Goal: Transaction & Acquisition: Book appointment/travel/reservation

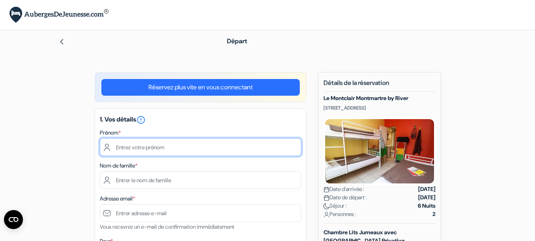
click at [156, 151] on input "text" at bounding box center [201, 147] width 202 height 18
type input "Amandine"
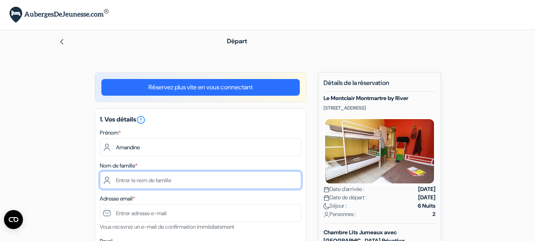
type input "Borgey"
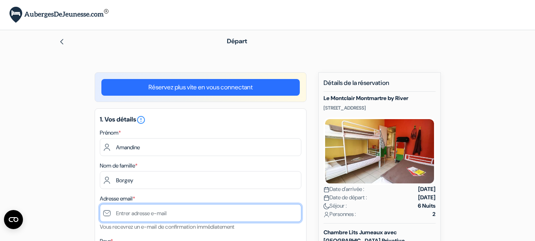
type input "[EMAIL_ADDRESS][DOMAIN_NAME]"
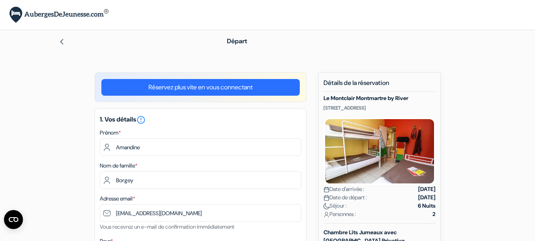
type input "Reillanne"
type input "Chemin des Bédauches"
type input "04110"
type input "0681880924"
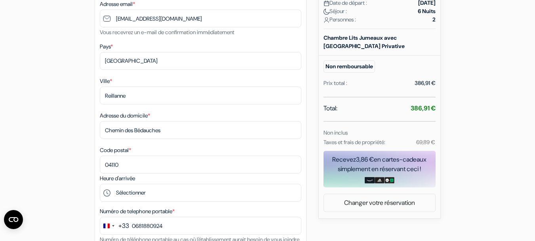
scroll to position [198, 0]
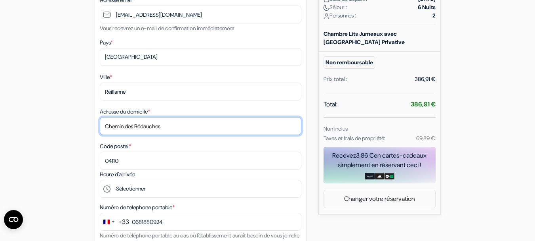
click at [172, 129] on input "Chemin des Bédauches" at bounding box center [201, 126] width 202 height 18
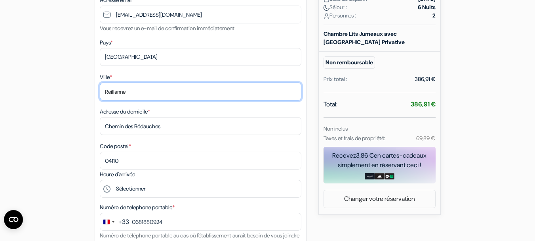
click at [142, 90] on input "Reillanne" at bounding box center [201, 91] width 202 height 18
type input "Villars-Colmars"
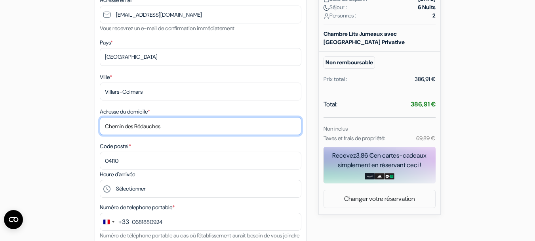
click at [170, 127] on input "Chemin des Bédauches" at bounding box center [201, 126] width 202 height 18
type input "[STREET_ADDRESS]"
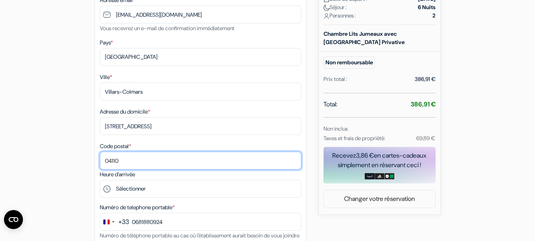
click at [129, 159] on input "04110" at bounding box center [201, 160] width 202 height 18
type input "04370"
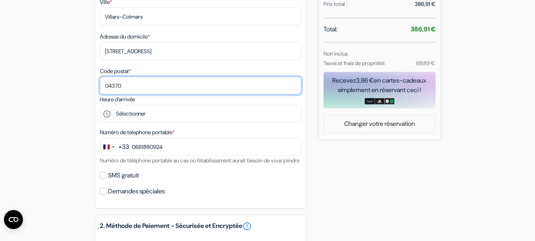
scroll to position [277, 0]
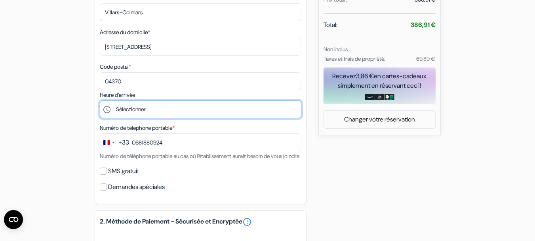
click at [160, 107] on select "Sélectionner 15:00 16:00 17:00 18:00 19:00 20:00 21:00 22:00 23:00 0:00" at bounding box center [201, 109] width 202 height 18
select select "15"
click at [100, 100] on select "Sélectionner 15:00 16:00 17:00 18:00 19:00 20:00 21:00 22:00 23:00 0:00" at bounding box center [201, 109] width 202 height 18
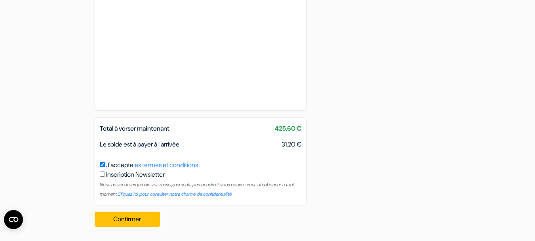
scroll to position [529, 0]
click at [130, 219] on button "Confirmer Loading..." at bounding box center [128, 218] width 66 height 15
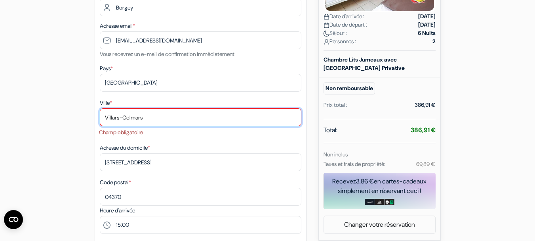
scroll to position [169, 0]
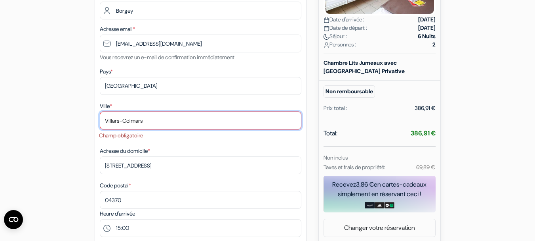
click at [149, 121] on input "Villars-Colmars" at bounding box center [201, 120] width 202 height 18
drag, startPoint x: 157, startPoint y: 122, endPoint x: 90, endPoint y: 121, distance: 67.0
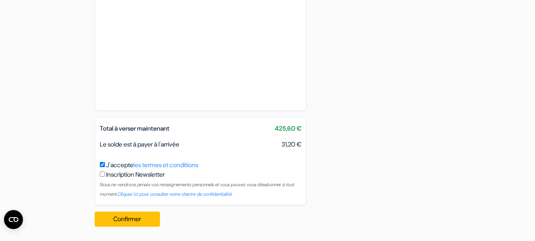
scroll to position [540, 0]
click at [129, 220] on button "Confirmer Loading..." at bounding box center [128, 218] width 66 height 15
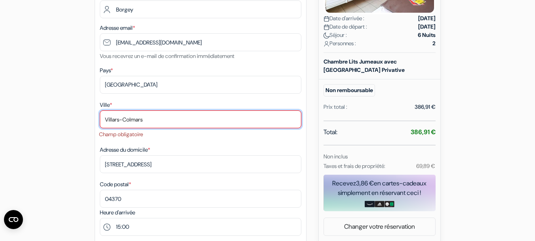
scroll to position [169, 0]
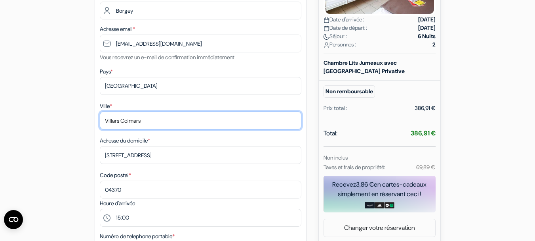
click at [155, 120] on input "Villars Colmars" at bounding box center [201, 120] width 202 height 18
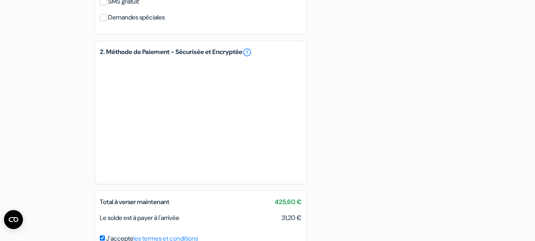
scroll to position [529, 0]
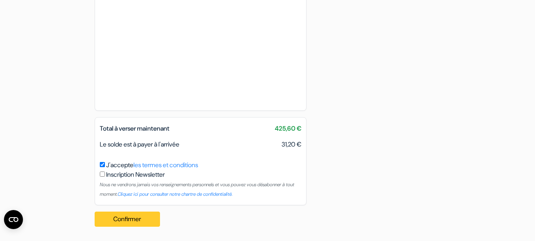
type input "Villars Colmars"
click at [133, 219] on button "Confirmer Loading..." at bounding box center [128, 218] width 66 height 15
click at [123, 217] on button "Confirmer Loading..." at bounding box center [128, 218] width 66 height 15
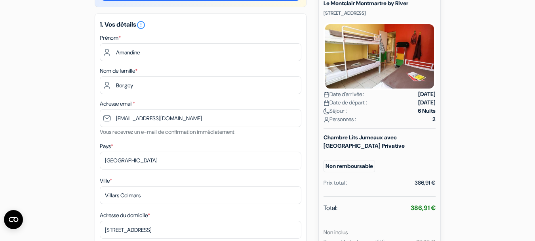
scroll to position [94, 0]
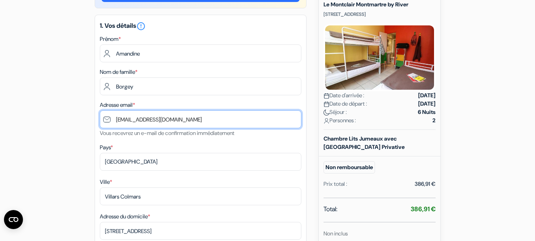
click at [117, 120] on input "[EMAIL_ADDRESS][DOMAIN_NAME]" at bounding box center [201, 119] width 202 height 18
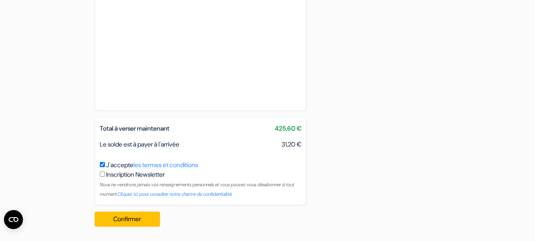
scroll to position [529, 0]
